Goal: Task Accomplishment & Management: Manage account settings

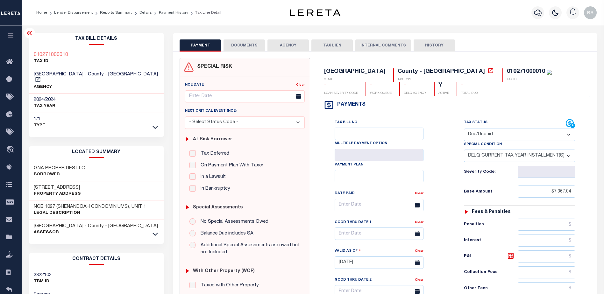
select select "DUE"
select select "17"
click at [498, 100] on div "Payments Warning! Search Status is not "Completed", amounts can not be keyed." at bounding box center [455, 105] width 270 height 18
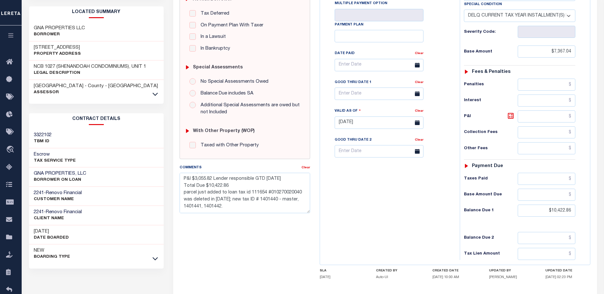
scroll to position [93, 0]
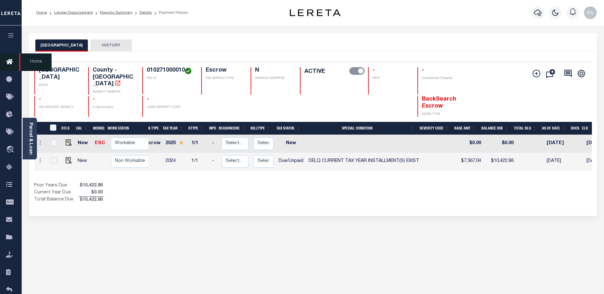
click at [14, 62] on icon at bounding box center [11, 62] width 10 height 8
click at [11, 63] on icon at bounding box center [11, 62] width 10 height 8
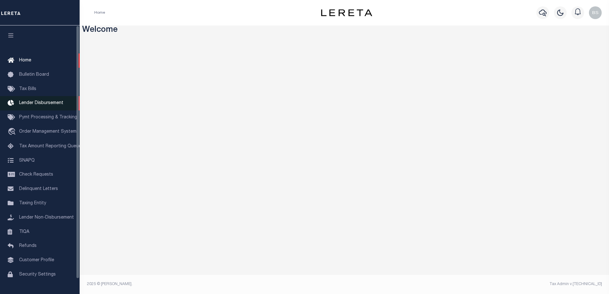
click at [44, 104] on span "Lender Disbursement" at bounding box center [41, 103] width 44 height 4
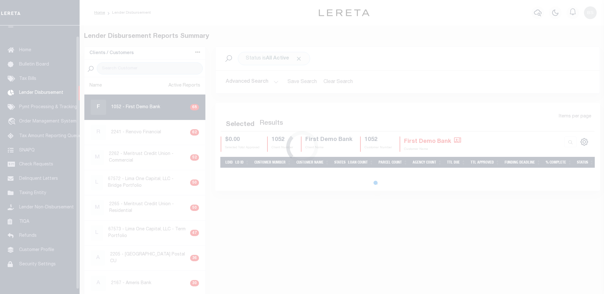
scroll to position [11, 0]
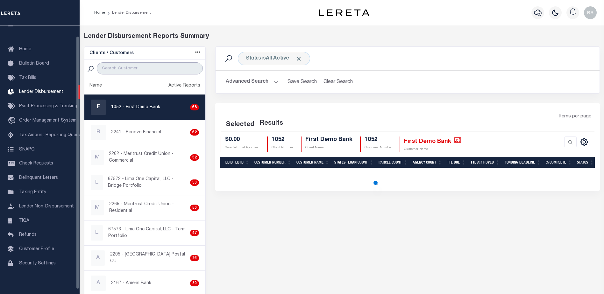
click at [149, 68] on input "search" at bounding box center [150, 68] width 106 height 12
select select "200"
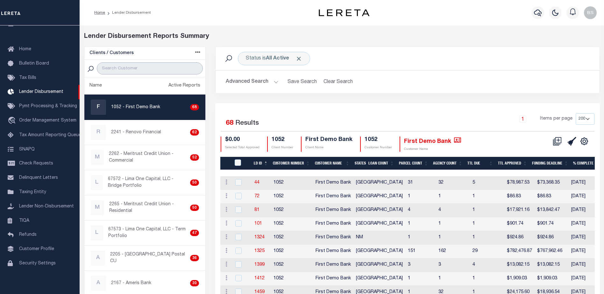
type input "Renovo Financial"
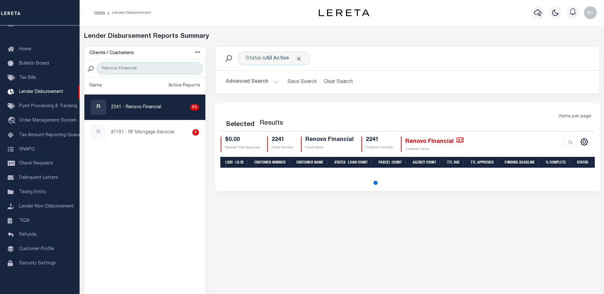
click at [275, 82] on button "Advanced Search" at bounding box center [252, 82] width 53 height 12
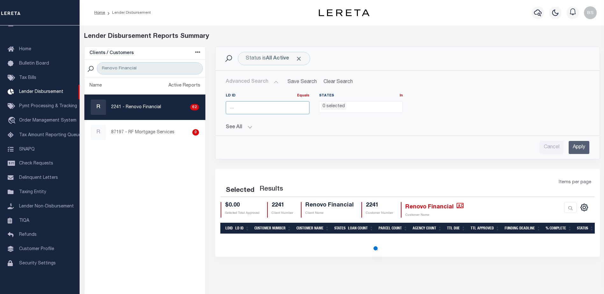
click at [259, 110] on input "number" at bounding box center [268, 107] width 84 height 13
select select "200"
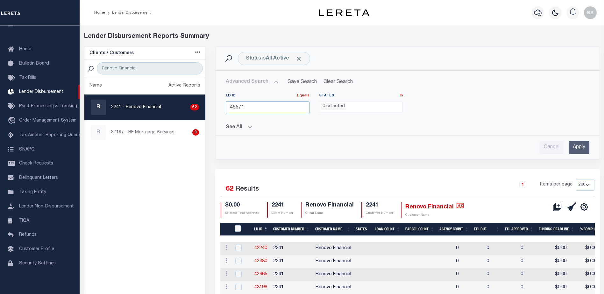
type input "45571"
drag, startPoint x: 580, startPoint y: 146, endPoint x: 577, endPoint y: 143, distance: 4.7
click at [580, 146] on input "Apply" at bounding box center [578, 147] width 21 height 13
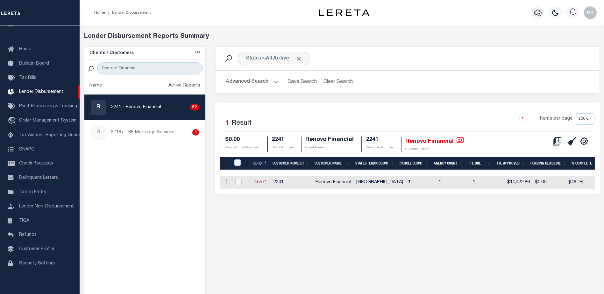
click at [263, 183] on link "45571" at bounding box center [260, 182] width 13 height 4
checkbox input "true"
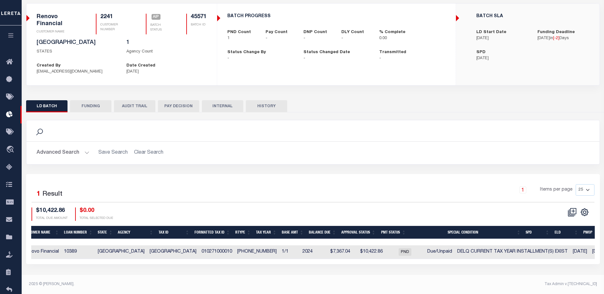
scroll to position [0, 12]
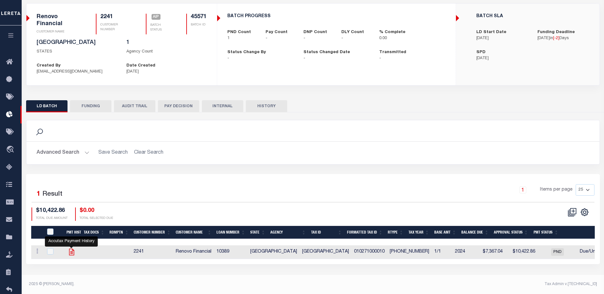
click at [70, 254] on icon "" at bounding box center [71, 252] width 8 height 8
checkbox input "true"
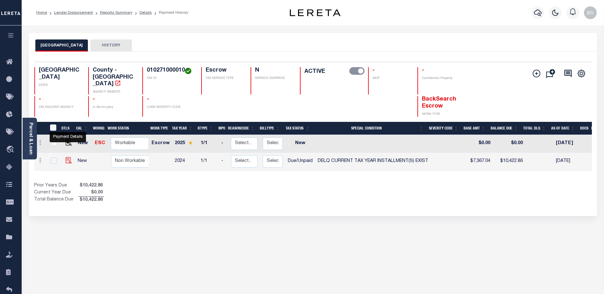
click at [66, 157] on img "" at bounding box center [69, 160] width 6 height 6
checkbox input "true"
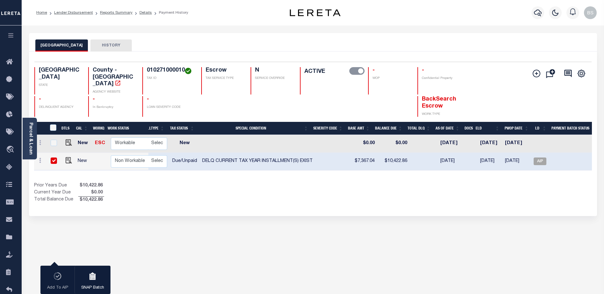
scroll to position [0, 141]
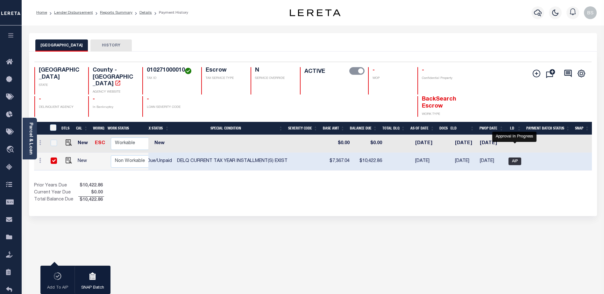
click at [519, 158] on span "AIP" at bounding box center [514, 162] width 13 height 8
checkbox input "false"
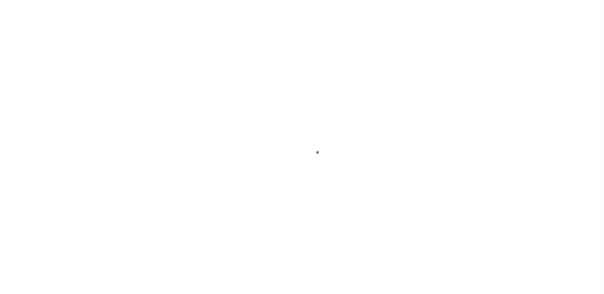
select select "DUE"
select select "17"
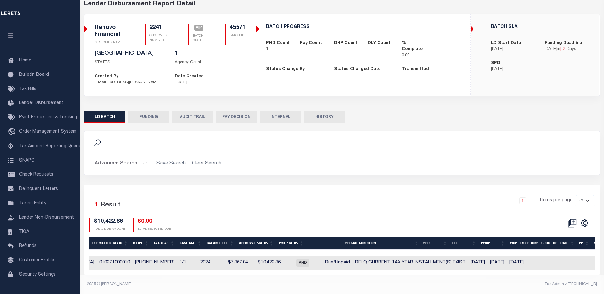
scroll to position [0, 284]
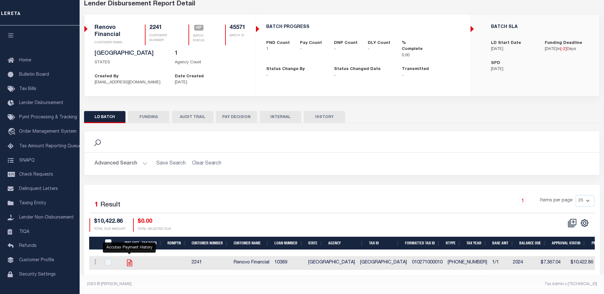
click at [131, 260] on icon "" at bounding box center [129, 263] width 8 height 8
checkbox input "true"
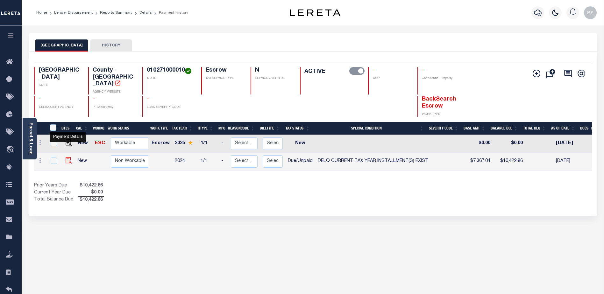
click at [67, 157] on img "" at bounding box center [69, 160] width 6 height 6
checkbox input "true"
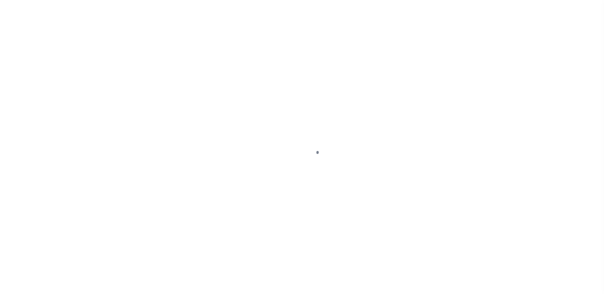
select select "DUE"
select select "17"
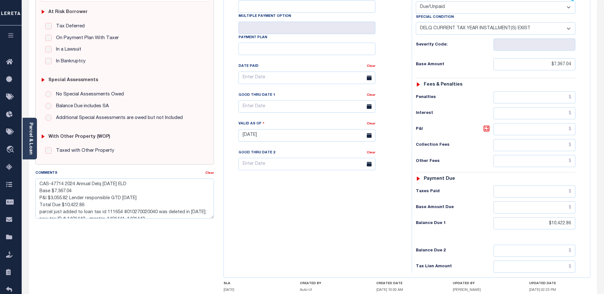
scroll to position [7, 0]
click at [86, 190] on textarea "CAS-47714 2024 Annual Delq 01/31/25 ELD Base $7,367.04 P&I $3,055.82 Lender res…" at bounding box center [124, 199] width 179 height 40
type textarea "CAS-47714 2024 Annual Delq 01/31/25 ELD Base $7,367.04 P&I $3,055.82 Lereta res…"
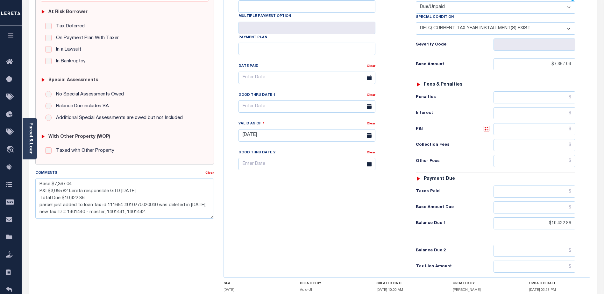
type input "[DATE]"
click at [138, 243] on div "SPECIAL RISK NCE Date Clear - Select Status Code -" at bounding box center [125, 135] width 188 height 409
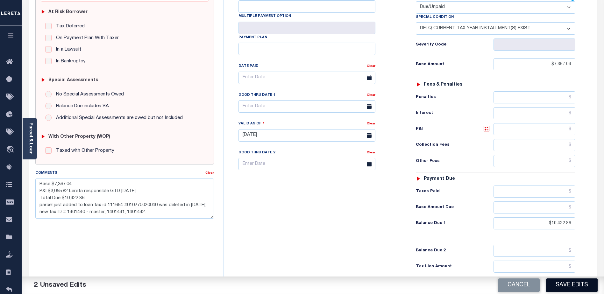
click at [555, 285] on button "Save Edits" at bounding box center [572, 286] width 52 height 14
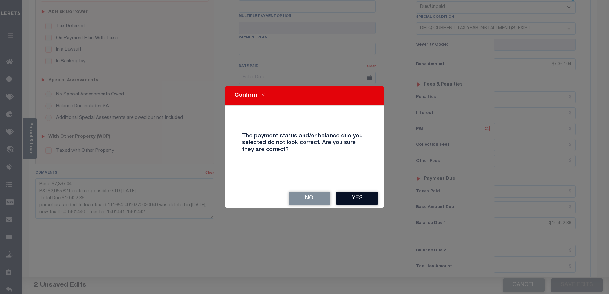
click at [370, 198] on button "Yes" at bounding box center [356, 199] width 41 height 14
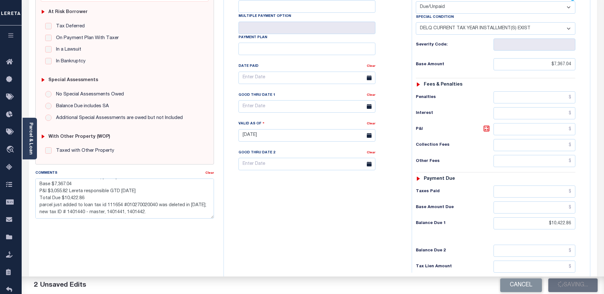
checkbox input "false"
type textarea "CAS-47714 2024 Annual Delq [DATE] ELD Base $7,367.04 P&I $3,055.82 Lereta respo…"
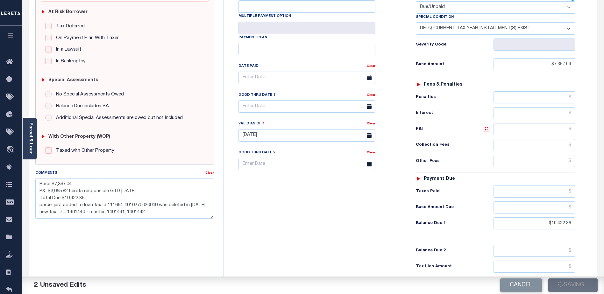
type input "$7,367.04"
type input "$10,422.86"
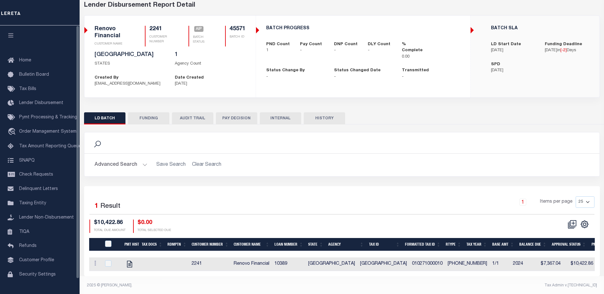
scroll to position [37, 0]
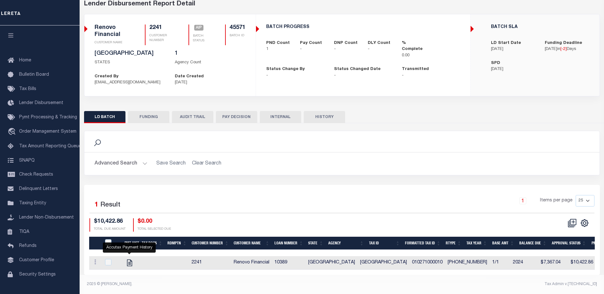
drag, startPoint x: 131, startPoint y: 258, endPoint x: 134, endPoint y: 255, distance: 3.9
click at [132, 260] on icon "" at bounding box center [129, 263] width 5 height 7
checkbox input "true"
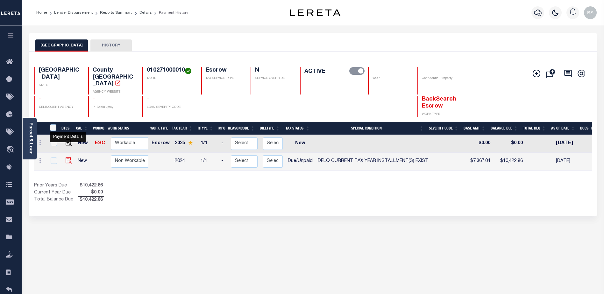
click at [67, 157] on img "" at bounding box center [69, 160] width 6 height 6
checkbox input "true"
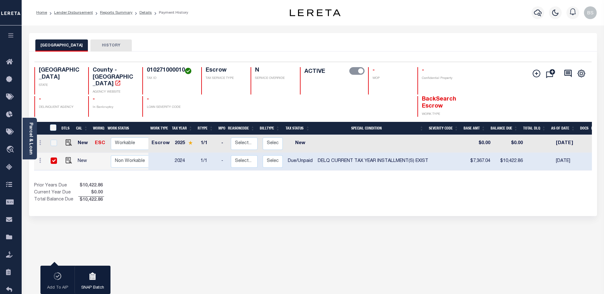
click at [54, 153] on td at bounding box center [52, 162] width 13 height 18
checkbox input "false"
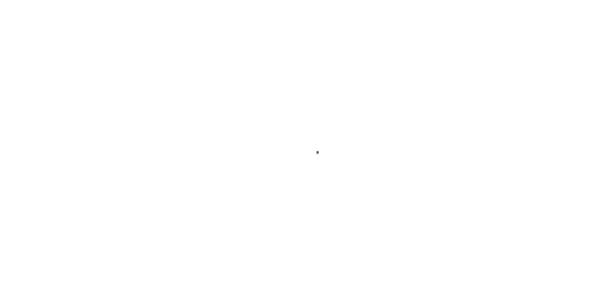
select select "DUE"
select select "17"
